Goal: Task Accomplishment & Management: Complete application form

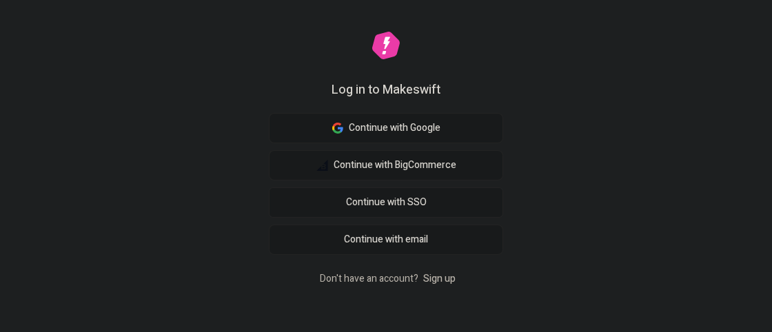
click at [439, 274] on link "Sign up" at bounding box center [440, 279] width 38 height 14
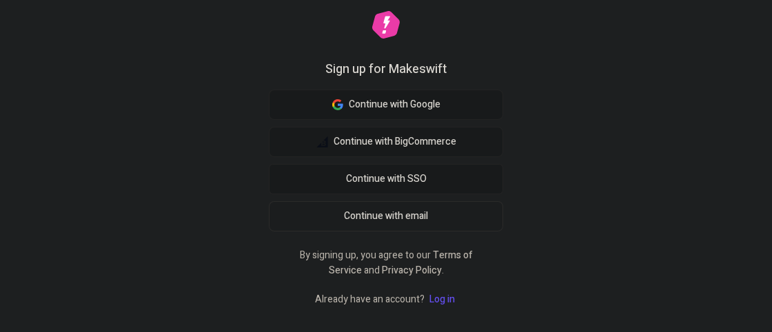
click at [394, 221] on span "Continue with email" at bounding box center [386, 216] width 84 height 15
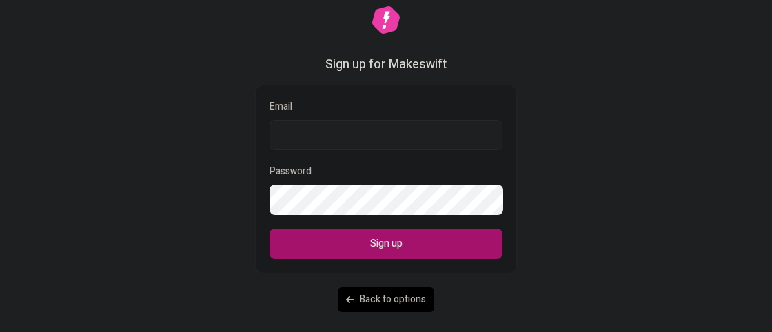
click at [348, 143] on input "Email" at bounding box center [386, 135] width 233 height 30
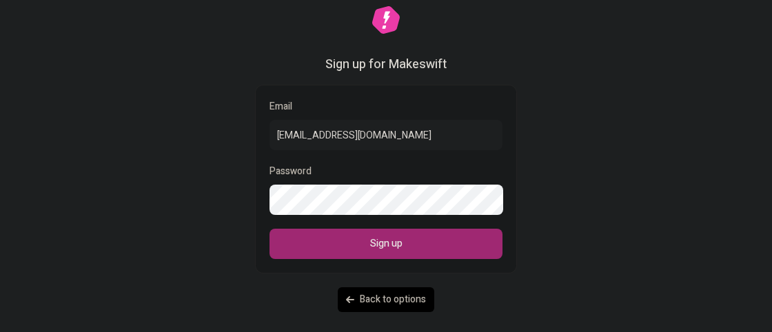
click at [356, 252] on button "Sign up" at bounding box center [386, 244] width 233 height 30
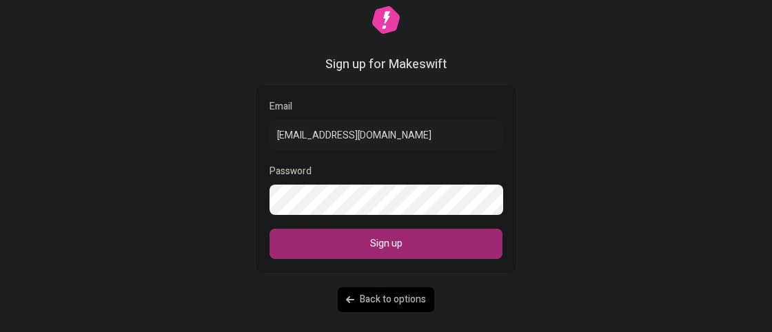
click at [356, 252] on button "Sign up" at bounding box center [386, 244] width 233 height 30
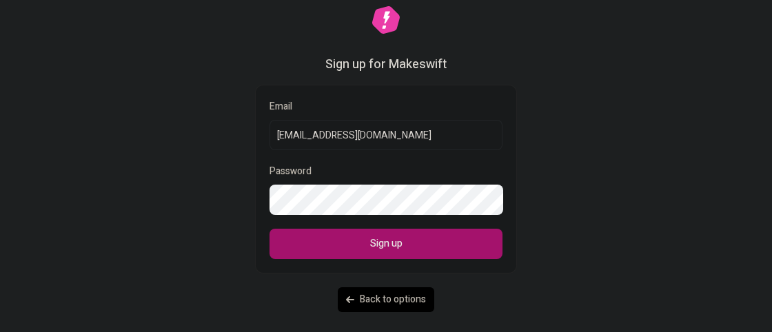
click at [402, 139] on input "[EMAIL_ADDRESS][DOMAIN_NAME]" at bounding box center [386, 135] width 233 height 30
drag, startPoint x: 402, startPoint y: 139, endPoint x: 344, endPoint y: 137, distance: 58.0
click at [344, 137] on input "40ddac3146@webxios.pro" at bounding box center [386, 135] width 233 height 30
drag, startPoint x: 360, startPoint y: 142, endPoint x: 337, endPoint y: 139, distance: 22.9
click at [337, 139] on input "40ddac3146@web" at bounding box center [386, 135] width 233 height 30
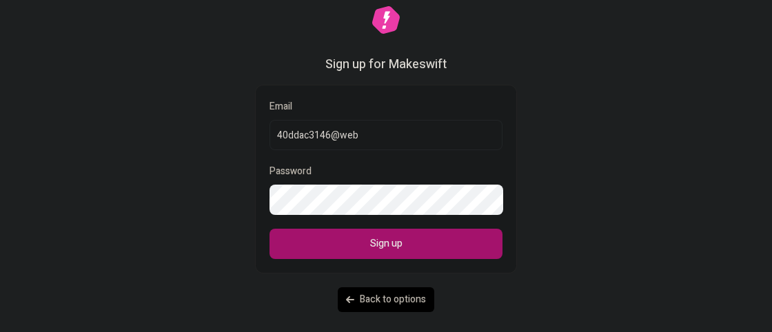
drag, startPoint x: 328, startPoint y: 139, endPoint x: 206, endPoint y: 150, distance: 121.8
click at [270, 150] on input "40ddac3146@web" at bounding box center [386, 135] width 233 height 30
paste input "xios.pro"
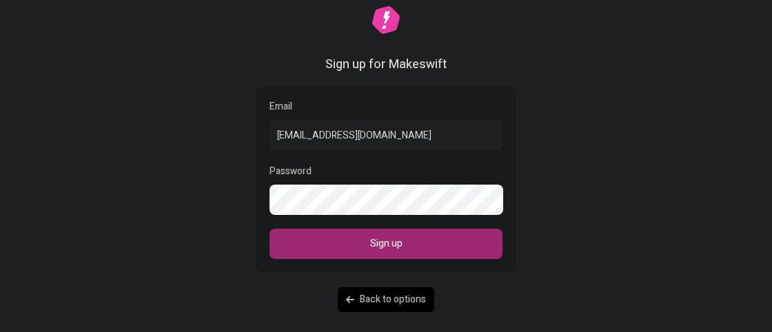
click at [343, 241] on button "Sign up" at bounding box center [386, 244] width 233 height 30
click at [351, 254] on button "Sign up" at bounding box center [386, 244] width 233 height 30
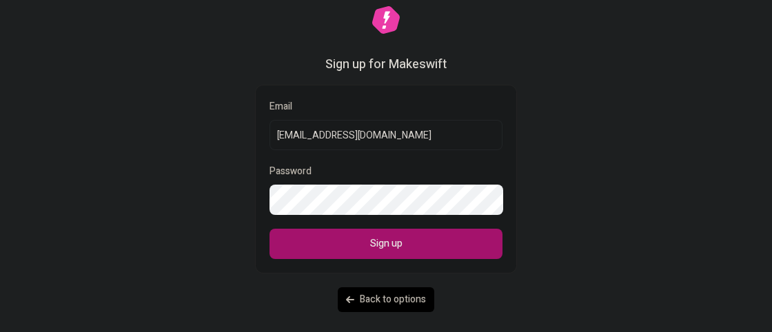
click at [376, 130] on input "40ddac3146@webxios.pro" at bounding box center [386, 135] width 233 height 30
drag, startPoint x: 382, startPoint y: 132, endPoint x: 214, endPoint y: 144, distance: 168.7
click at [270, 144] on input "40ddac3146@webxios.pro" at bounding box center [386, 135] width 233 height 30
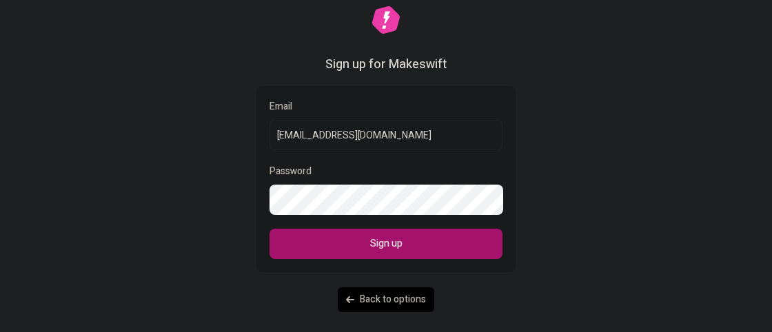
click at [352, 137] on input "40ddac3146@webxios.pro" at bounding box center [386, 135] width 233 height 30
paste input "[EMAIL_ADDRESS][DOMAIN_NAME]"
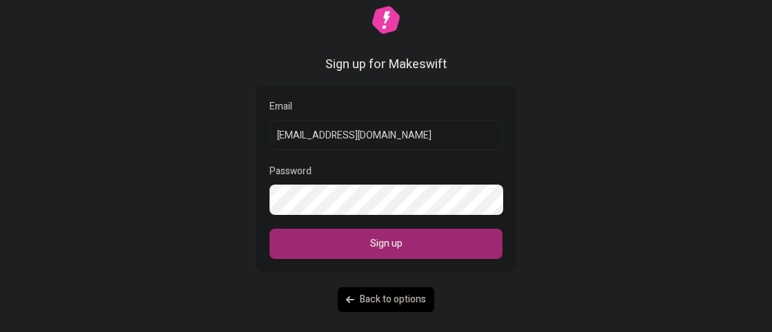
type input "[EMAIL_ADDRESS][DOMAIN_NAME]"
click at [387, 254] on button "Sign up" at bounding box center [386, 244] width 233 height 30
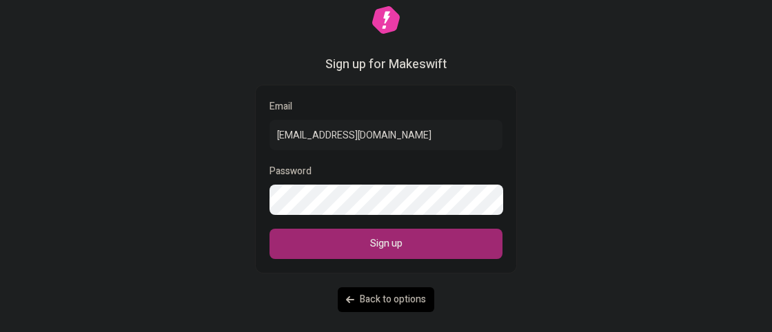
click at [387, 254] on button "Sign up" at bounding box center [386, 244] width 233 height 30
click at [338, 246] on button "Sign up" at bounding box center [386, 244] width 233 height 30
click at [371, 255] on button "Sign up" at bounding box center [386, 244] width 233 height 30
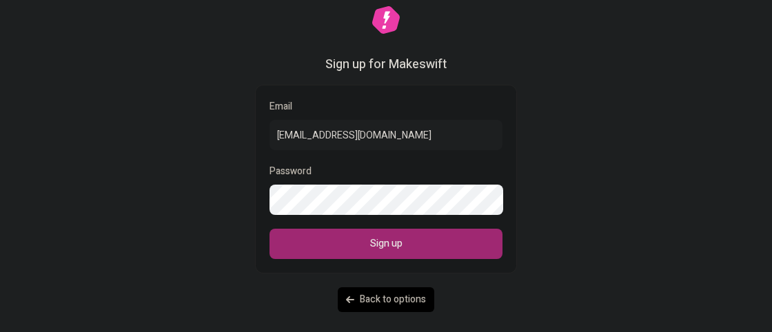
click at [371, 255] on button "Sign up" at bounding box center [386, 244] width 233 height 30
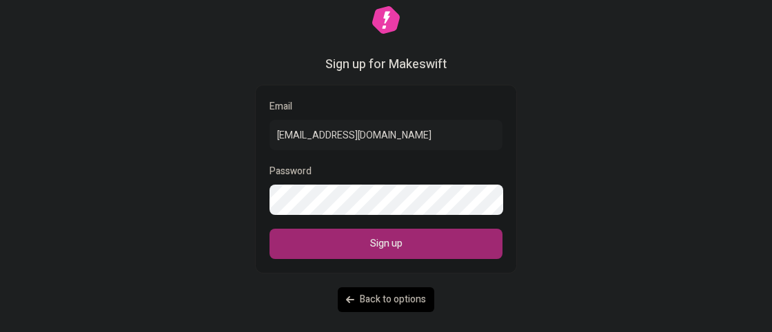
click at [371, 255] on button "Sign up" at bounding box center [386, 244] width 233 height 30
click at [361, 239] on button "Sign up" at bounding box center [386, 244] width 233 height 30
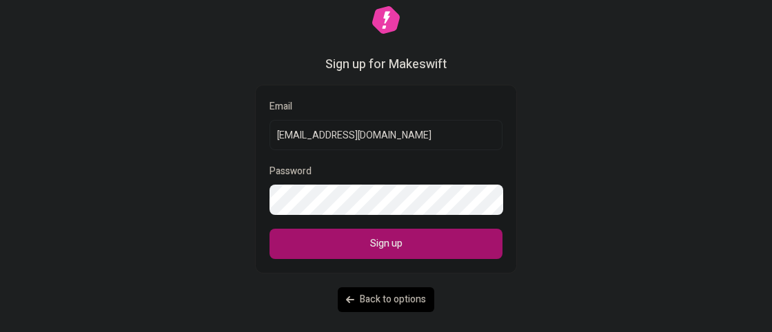
click at [374, 133] on input "[EMAIL_ADDRESS][DOMAIN_NAME]" at bounding box center [386, 135] width 233 height 30
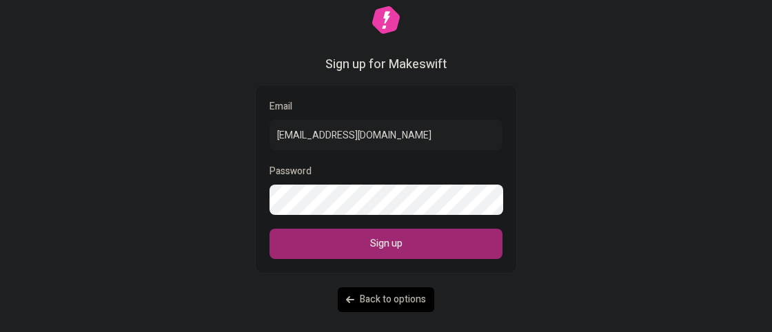
click at [452, 254] on button "Sign up" at bounding box center [386, 244] width 233 height 30
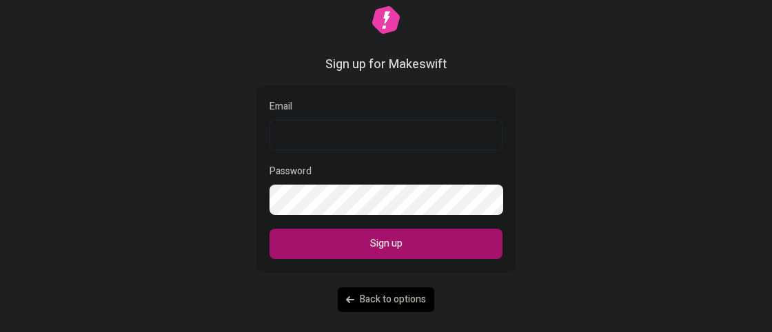
paste input "[EMAIL_ADDRESS][DOMAIN_NAME]"
type input "[EMAIL_ADDRESS][DOMAIN_NAME]"
click at [370, 239] on button "Sign up" at bounding box center [386, 244] width 233 height 30
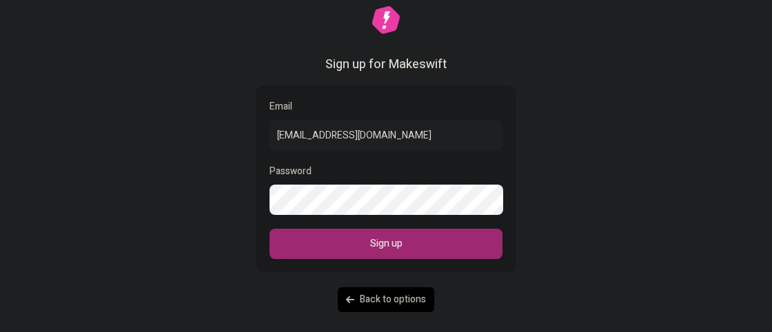
click at [370, 245] on button "Sign up" at bounding box center [386, 244] width 233 height 30
click at [370, 248] on button "Sign up" at bounding box center [386, 244] width 233 height 30
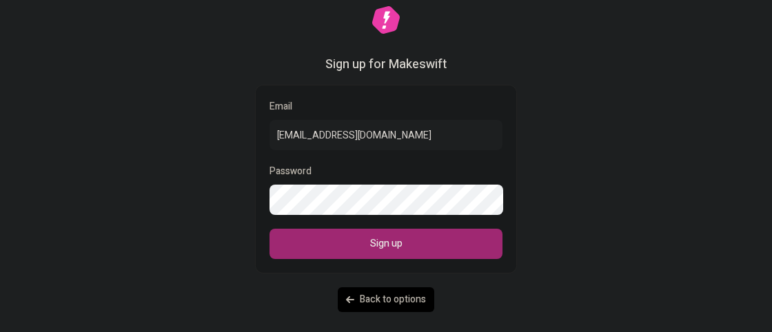
click at [370, 248] on button "Sign up" at bounding box center [386, 244] width 233 height 30
click at [370, 249] on button "Sign up" at bounding box center [386, 244] width 233 height 30
